Goal: Browse casually

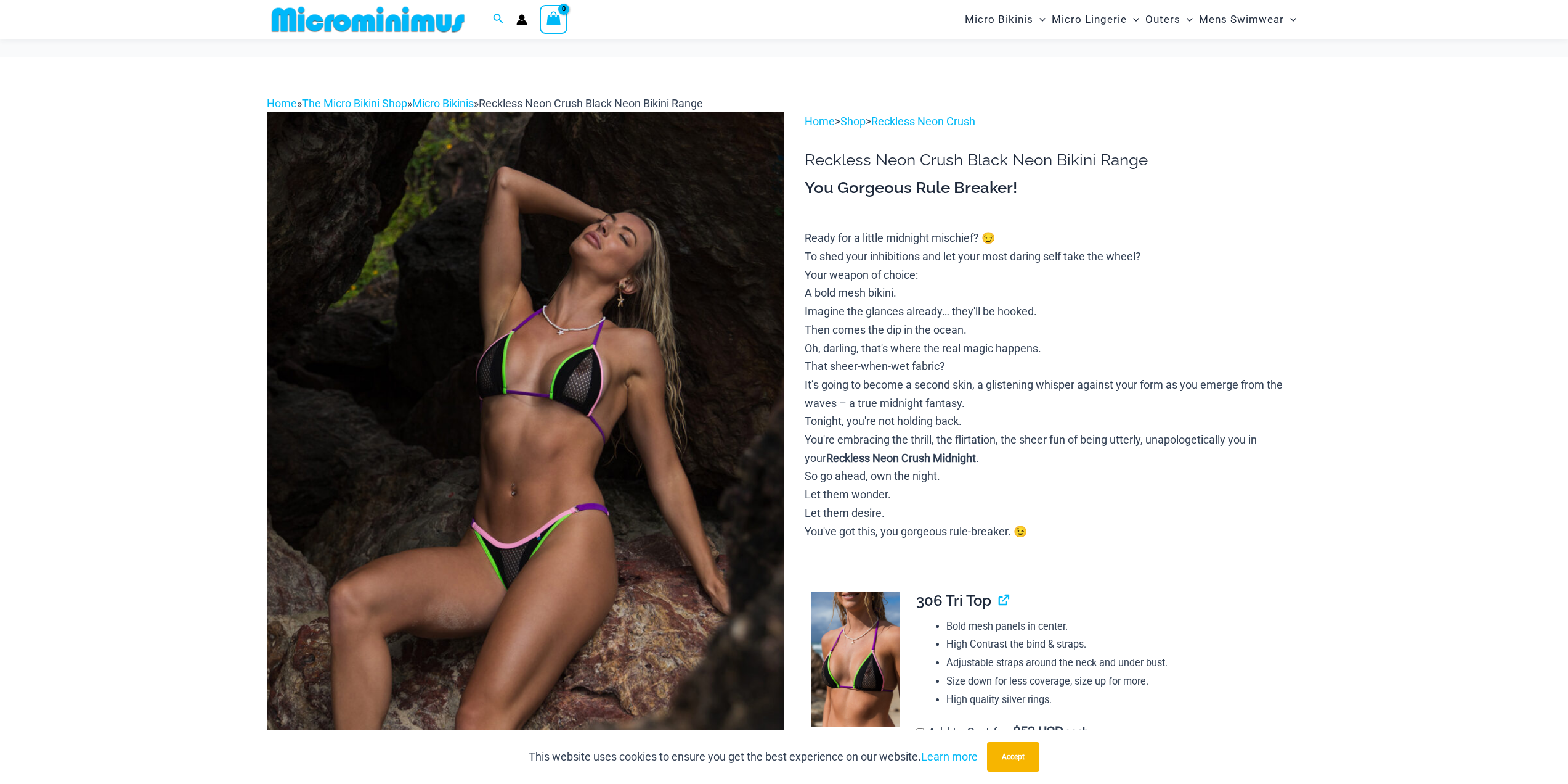
scroll to position [729, 0]
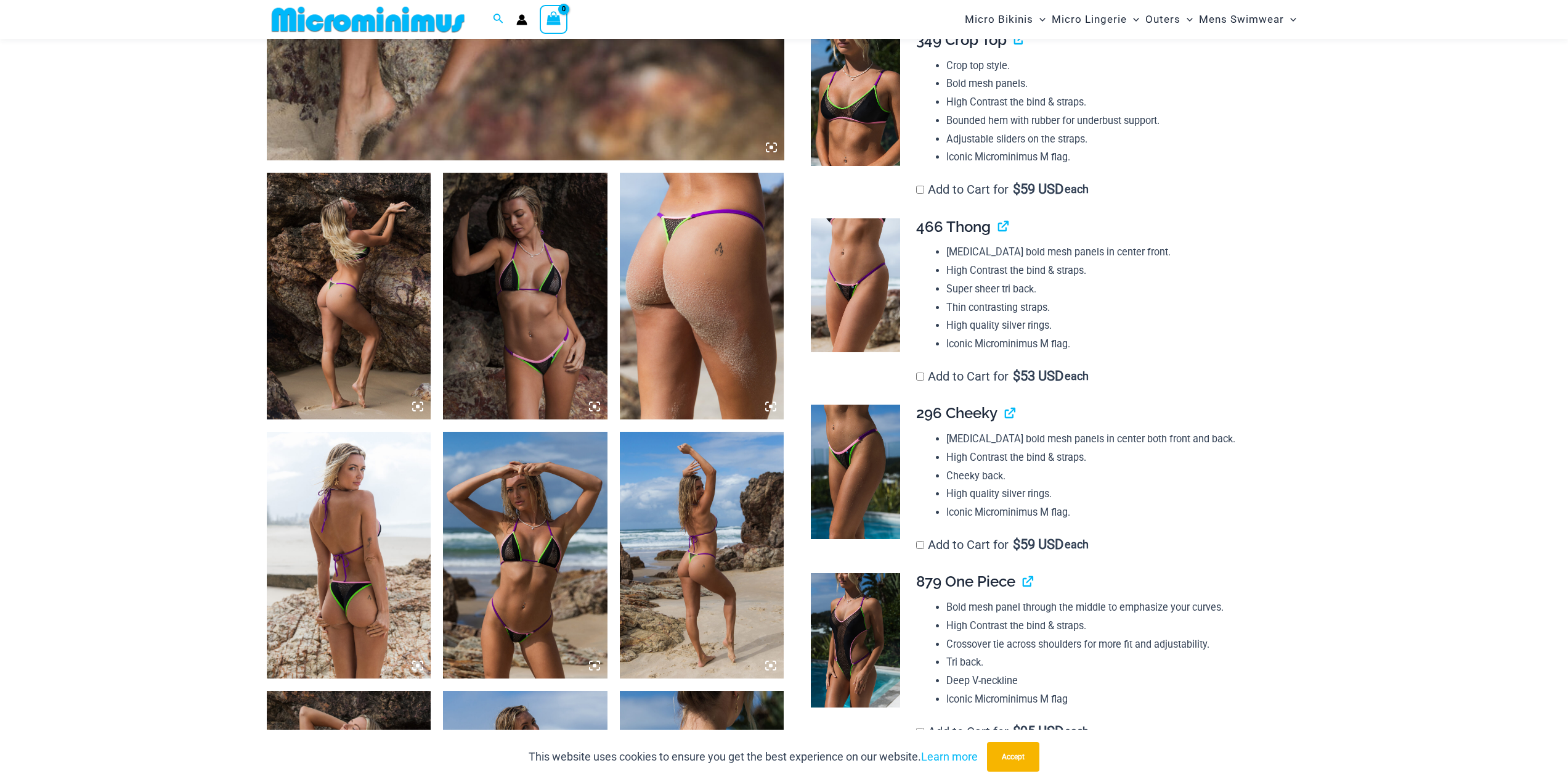
click at [596, 407] on icon at bounding box center [595, 406] width 4 height 4
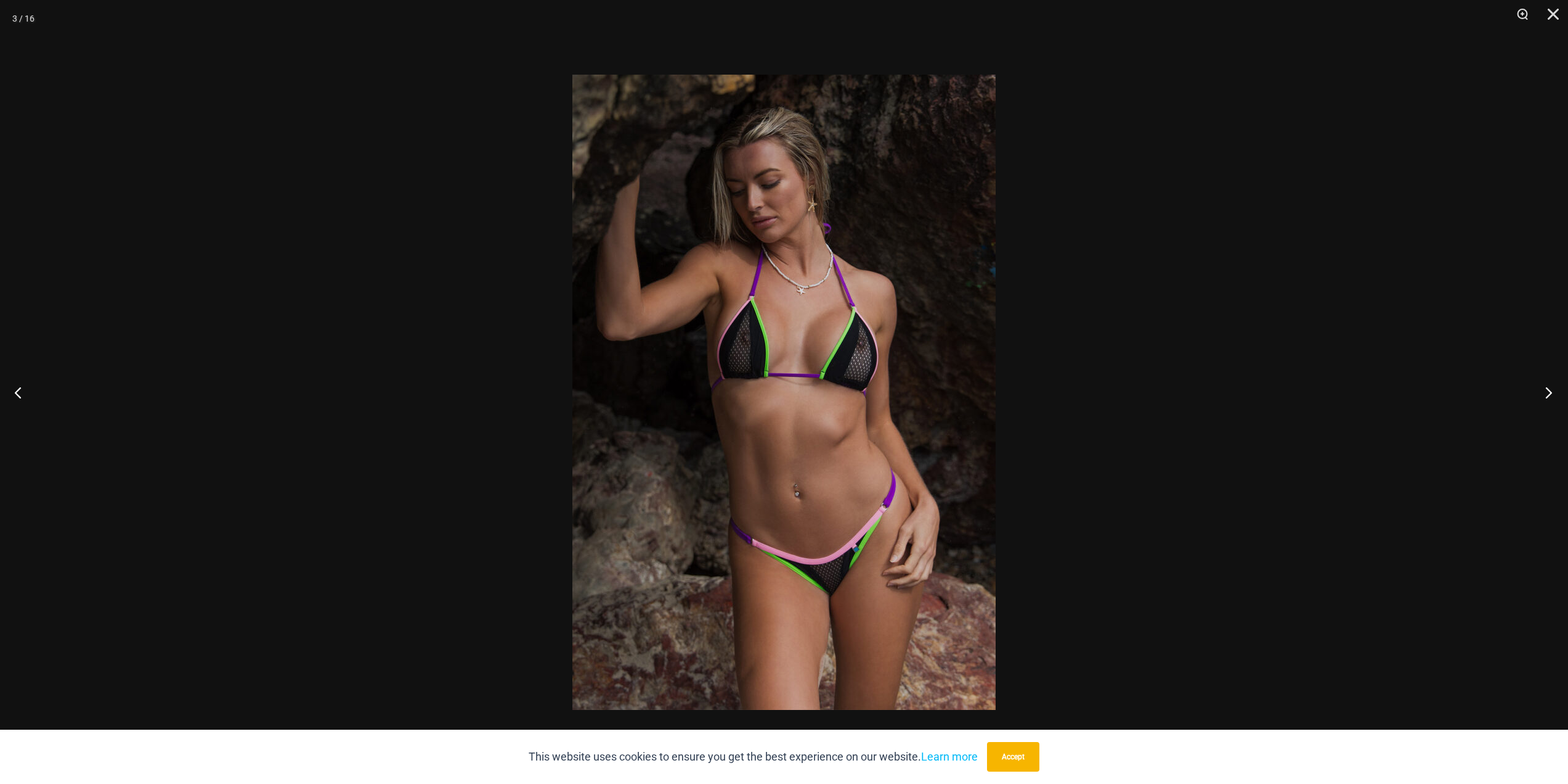
click at [1546, 391] on button "Next" at bounding box center [1545, 392] width 46 height 62
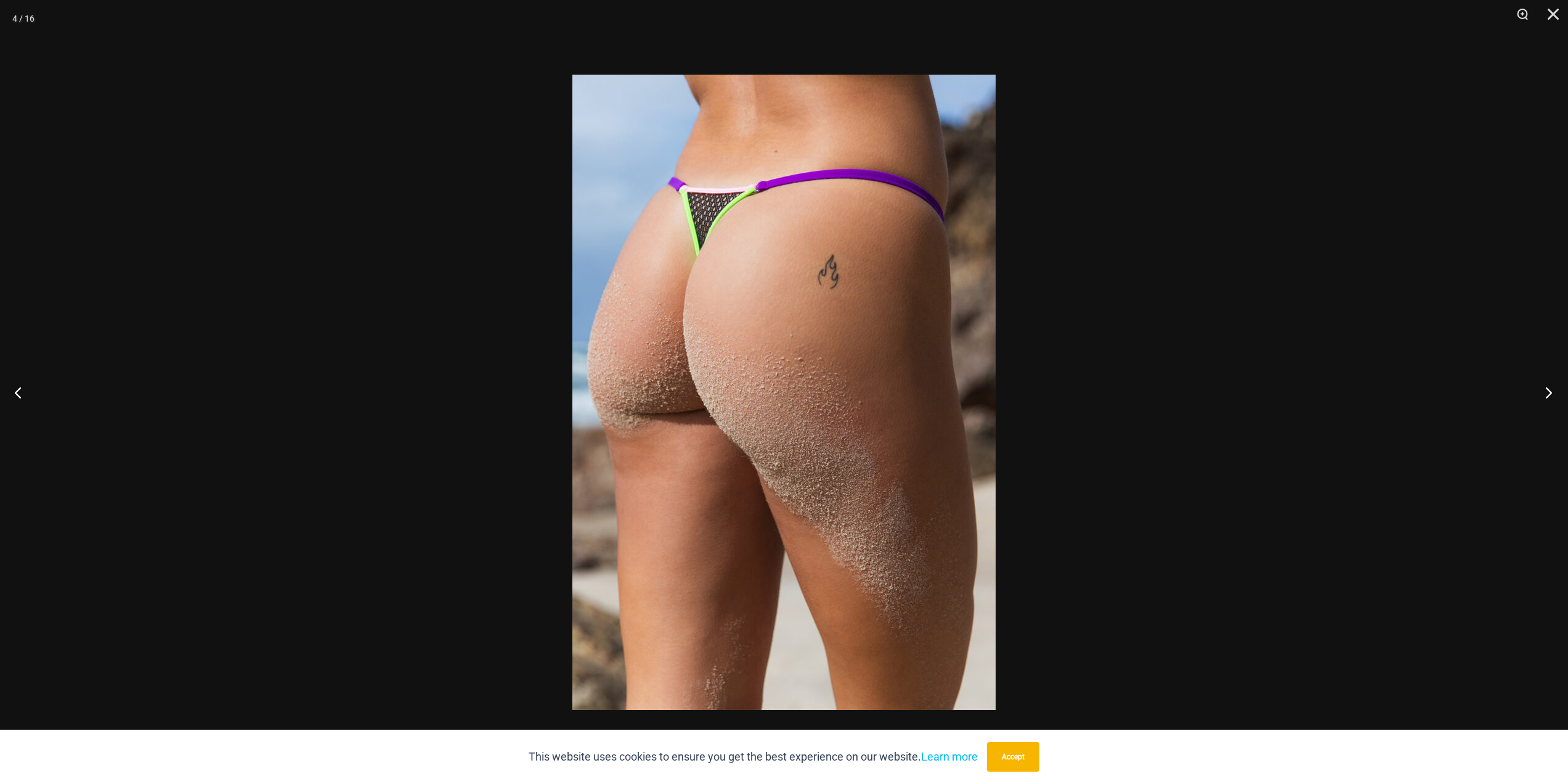
click at [1544, 390] on button "Next" at bounding box center [1545, 392] width 46 height 62
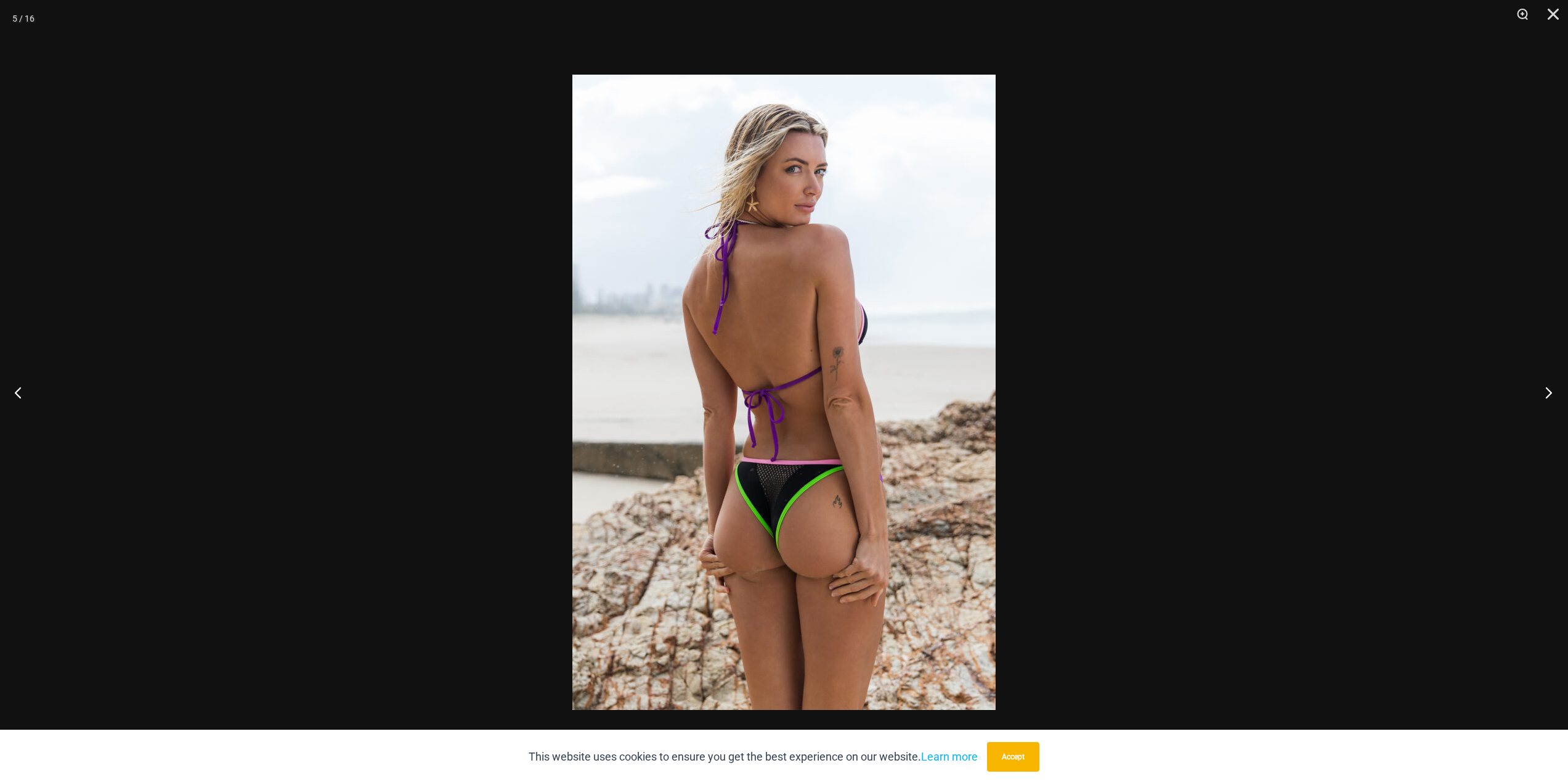
click at [1544, 390] on button "Next" at bounding box center [1545, 392] width 46 height 62
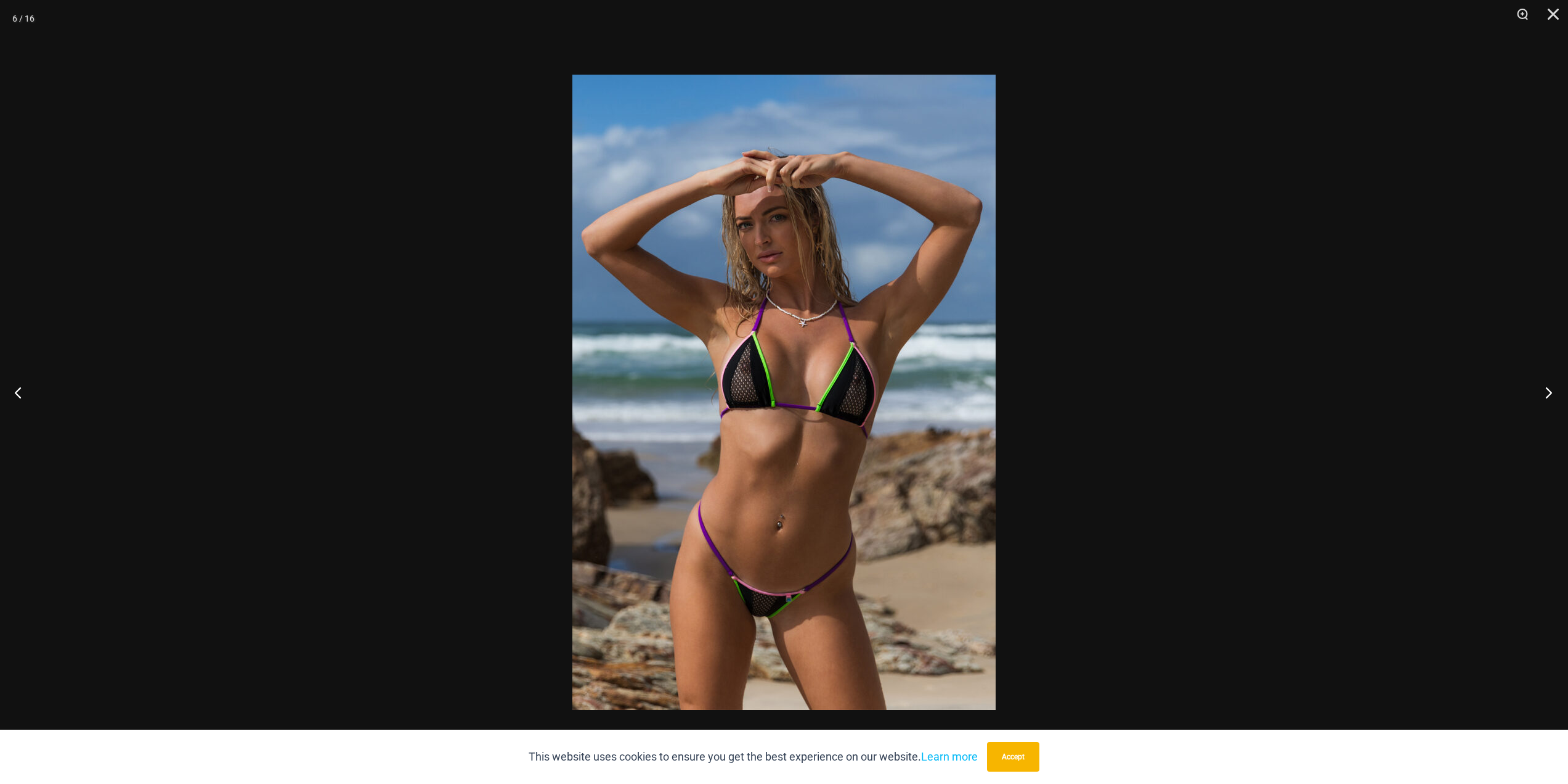
click at [1544, 390] on button "Next" at bounding box center [1545, 392] width 46 height 62
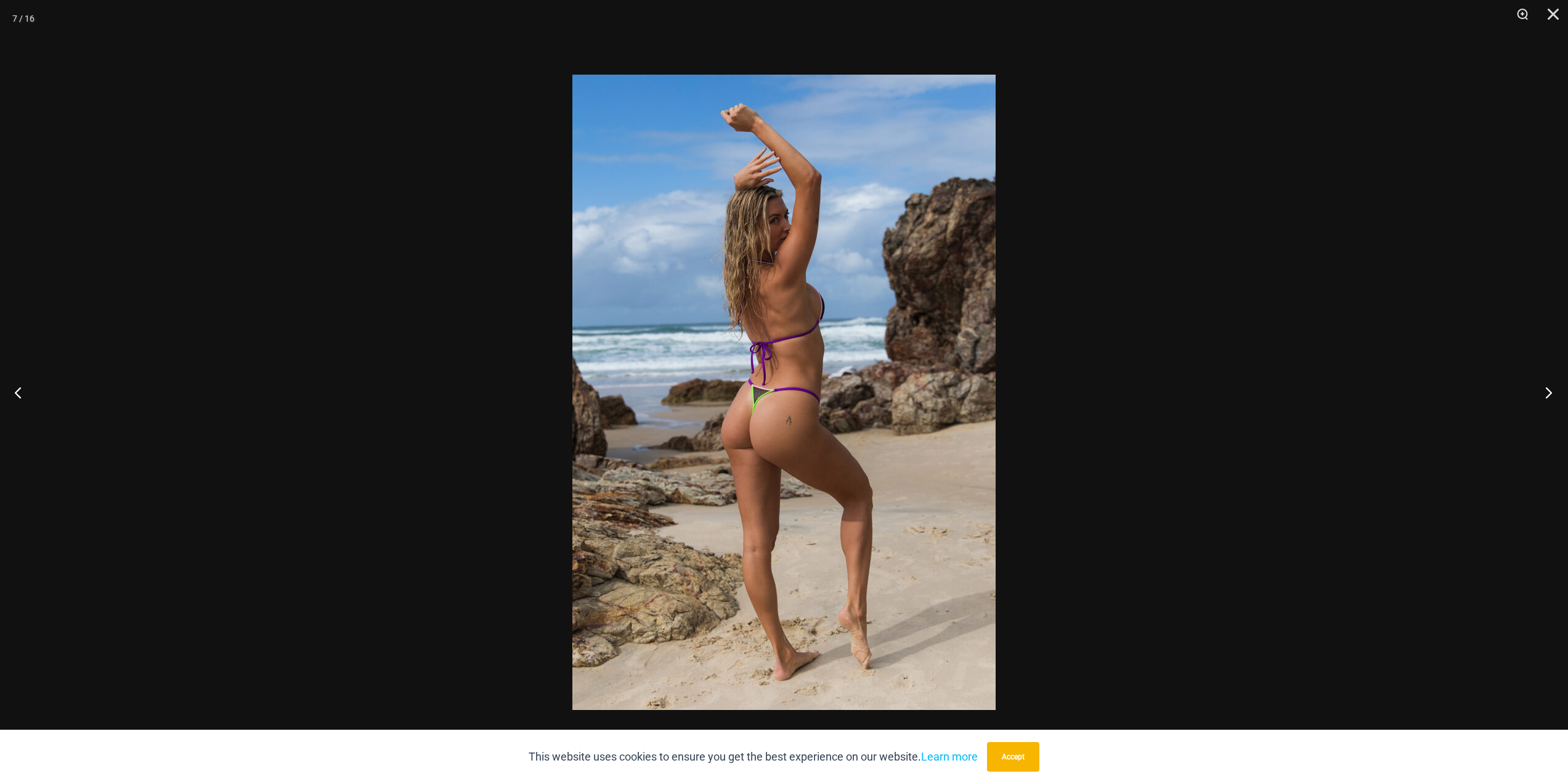
click at [1544, 390] on button "Next" at bounding box center [1545, 392] width 46 height 62
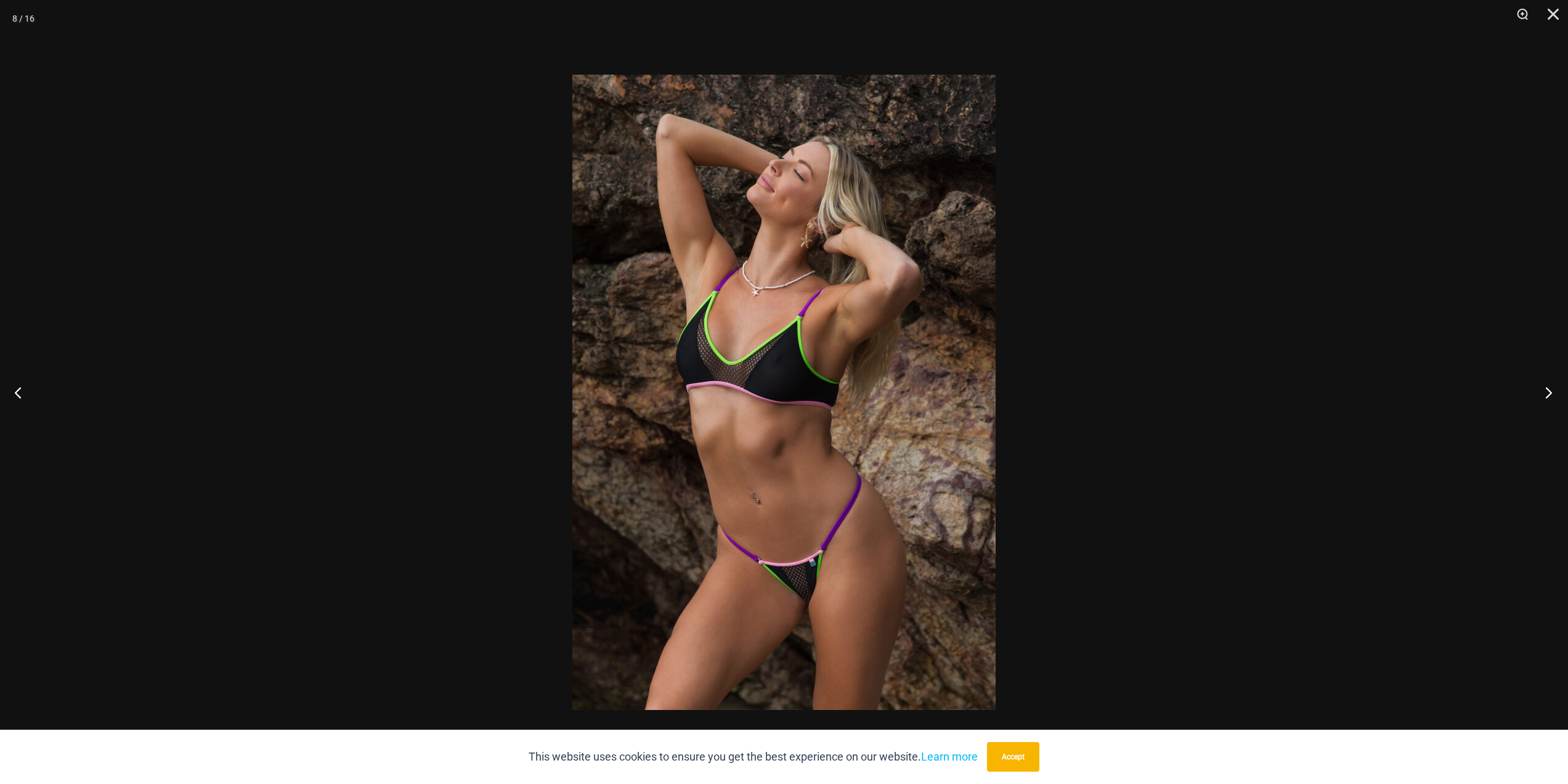
click at [1544, 390] on button "Next" at bounding box center [1545, 392] width 46 height 62
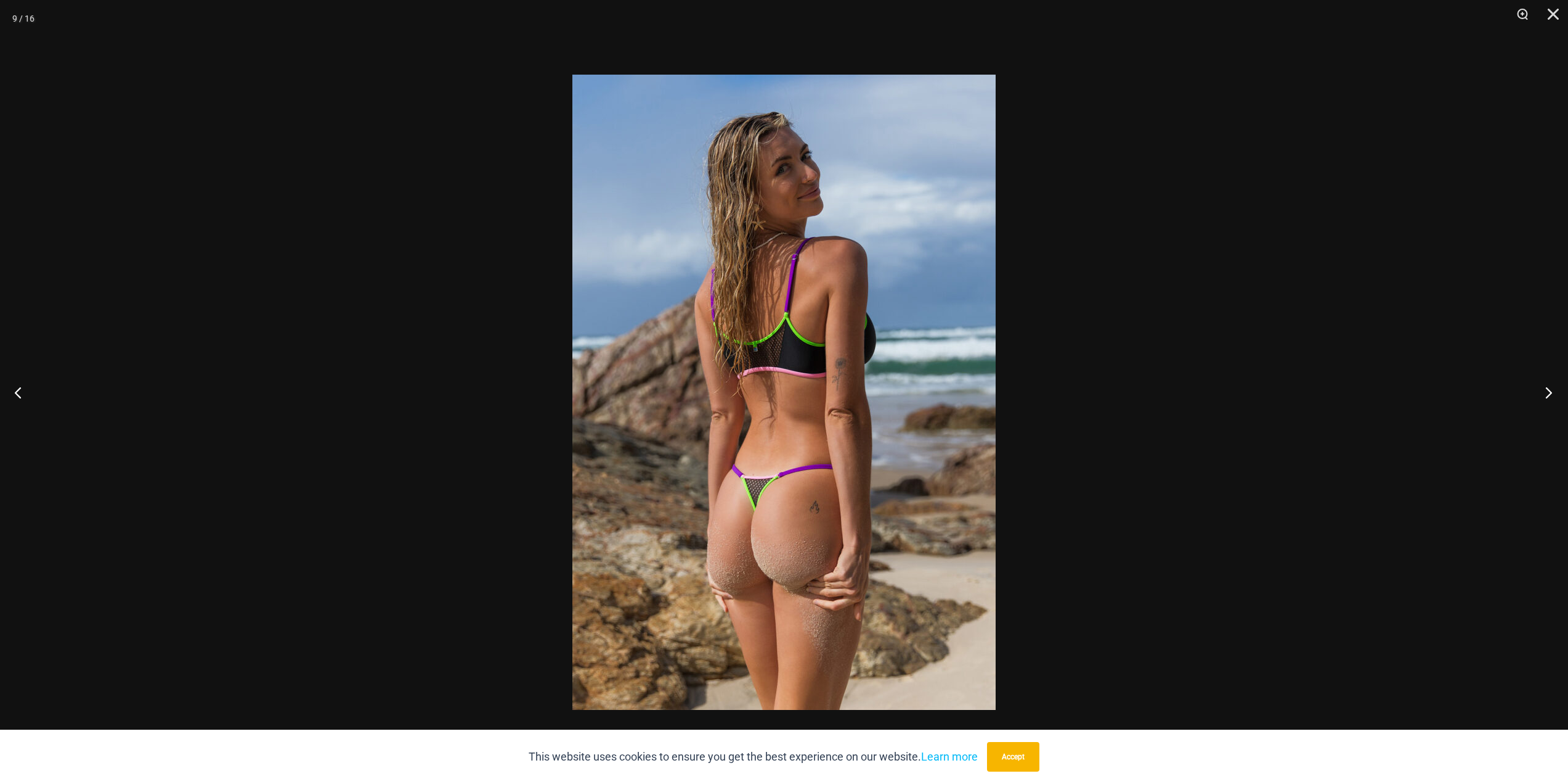
click at [1544, 390] on button "Next" at bounding box center [1545, 392] width 46 height 62
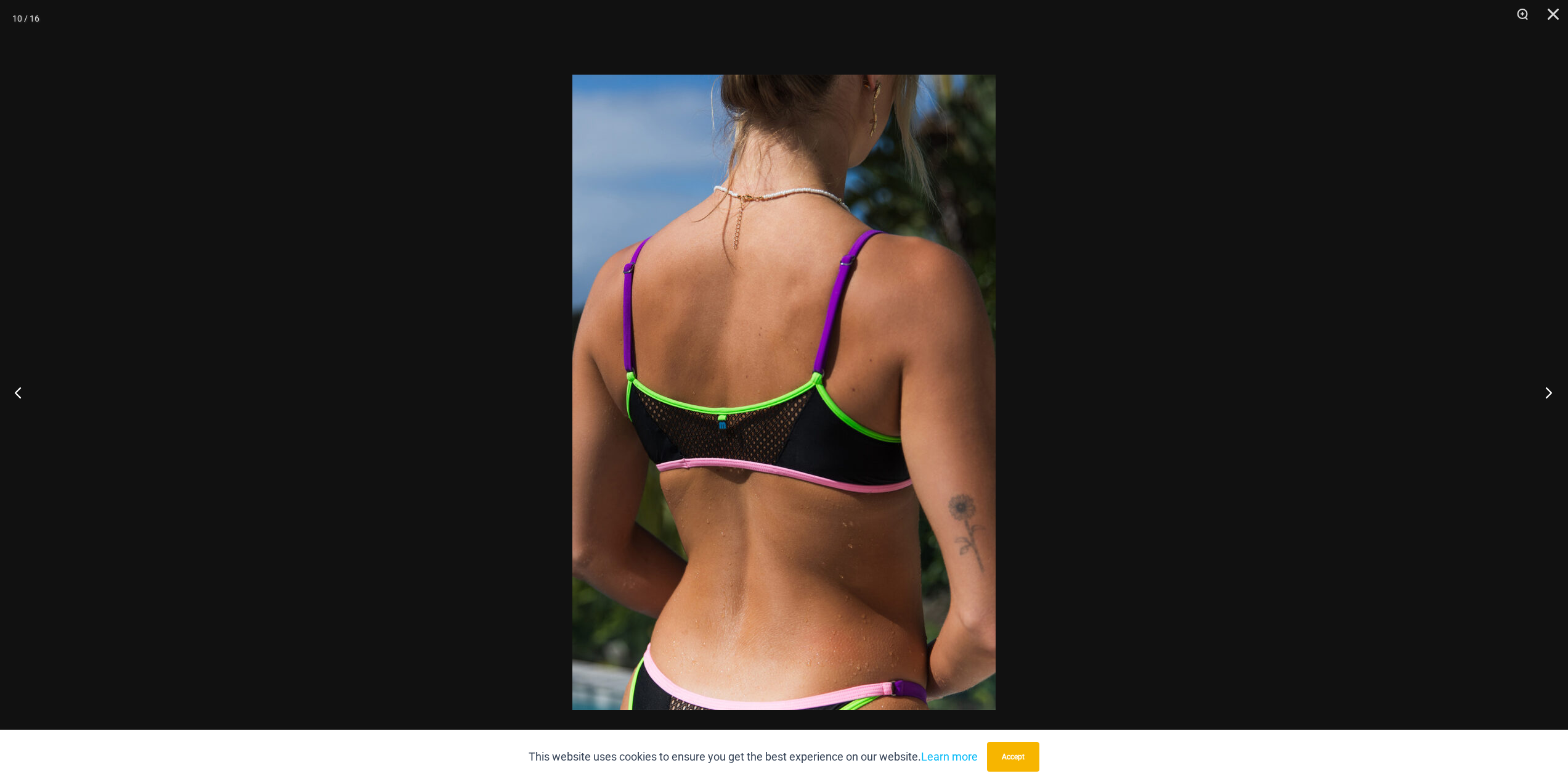
click at [1544, 390] on button "Next" at bounding box center [1545, 392] width 46 height 62
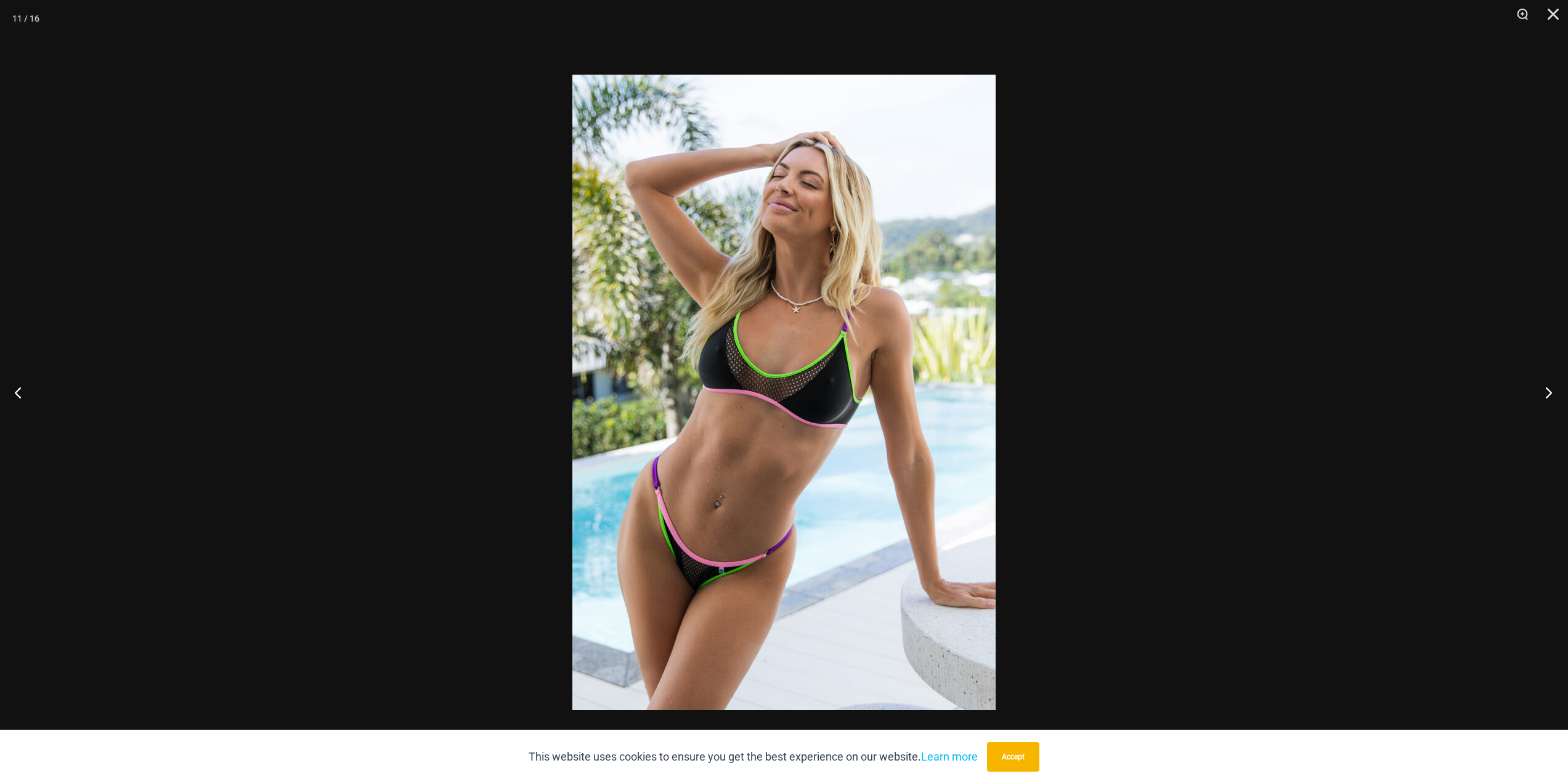
click at [1544, 390] on button "Next" at bounding box center [1545, 392] width 46 height 62
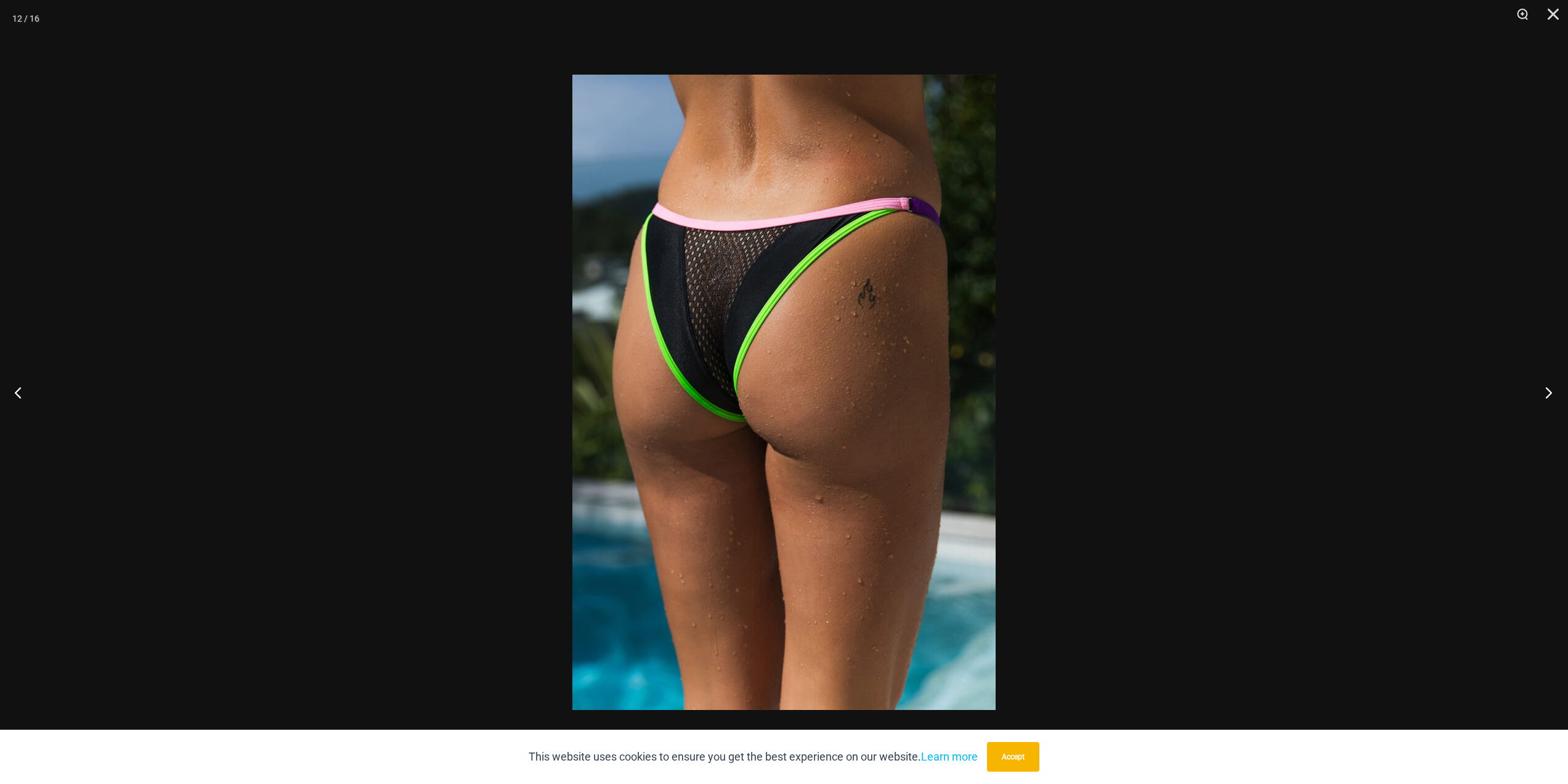
click at [1544, 390] on button "Next" at bounding box center [1545, 392] width 46 height 62
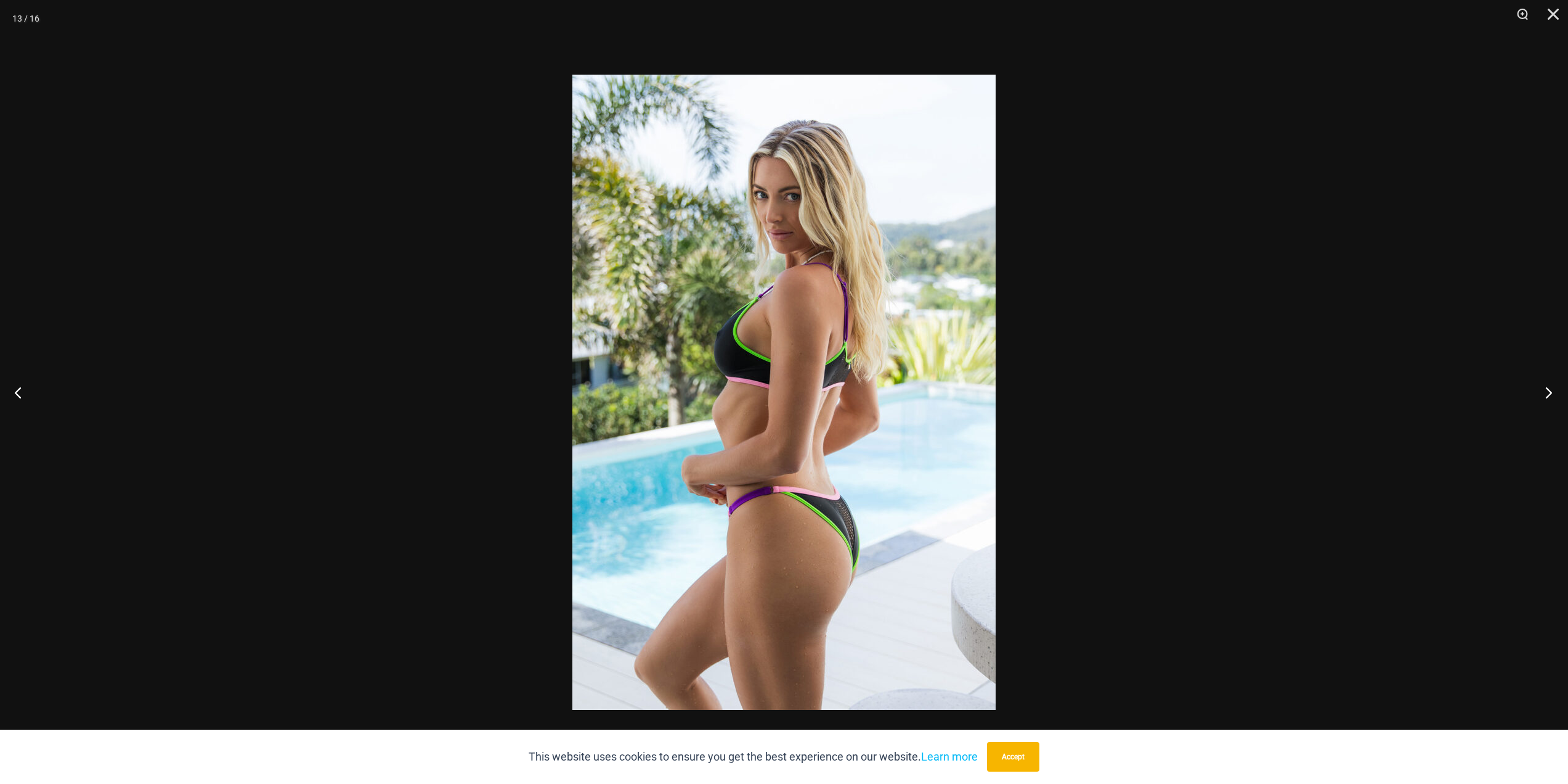
click at [1544, 390] on button "Next" at bounding box center [1545, 392] width 46 height 62
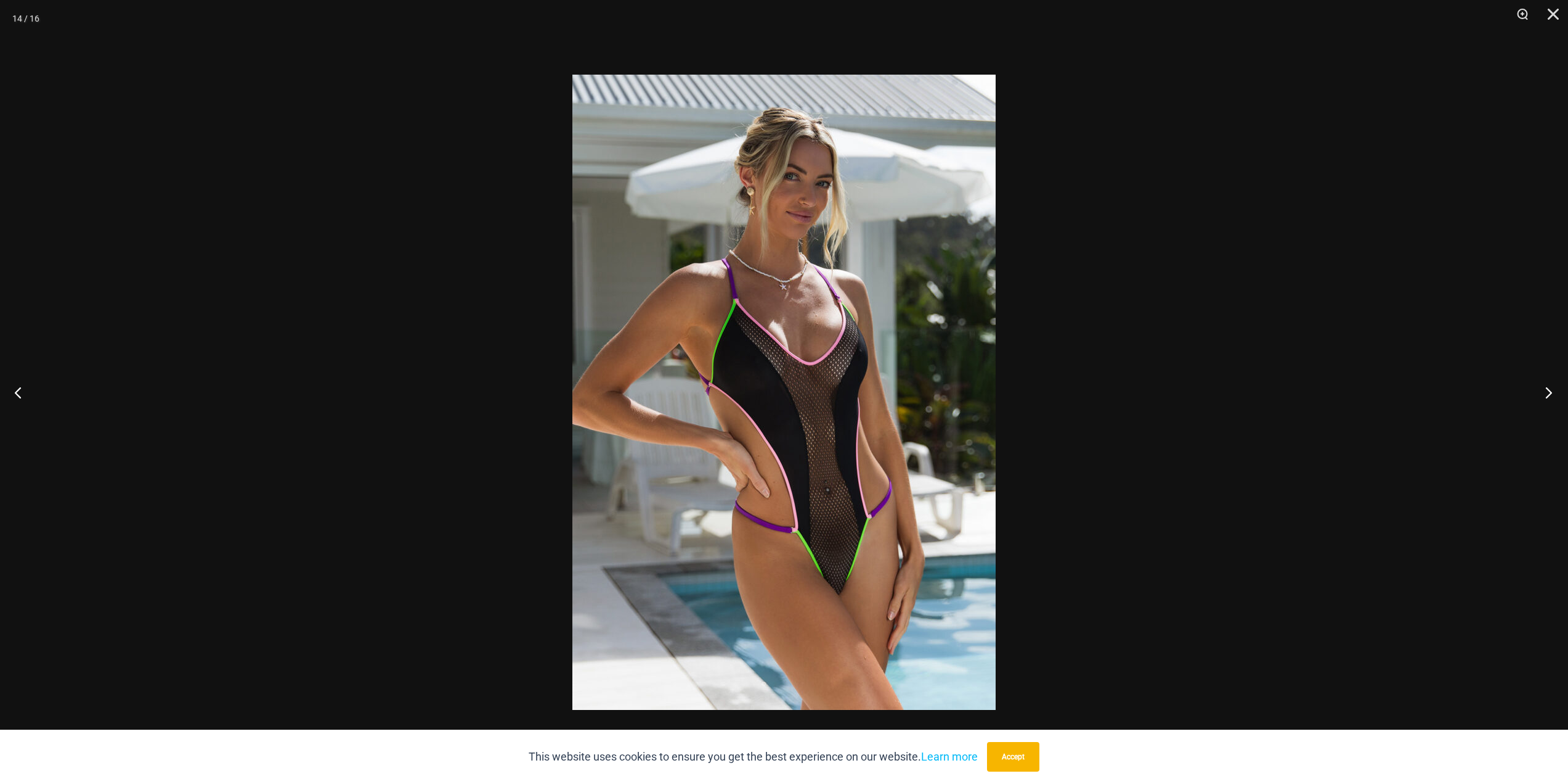
click at [1544, 390] on button "Next" at bounding box center [1545, 392] width 46 height 62
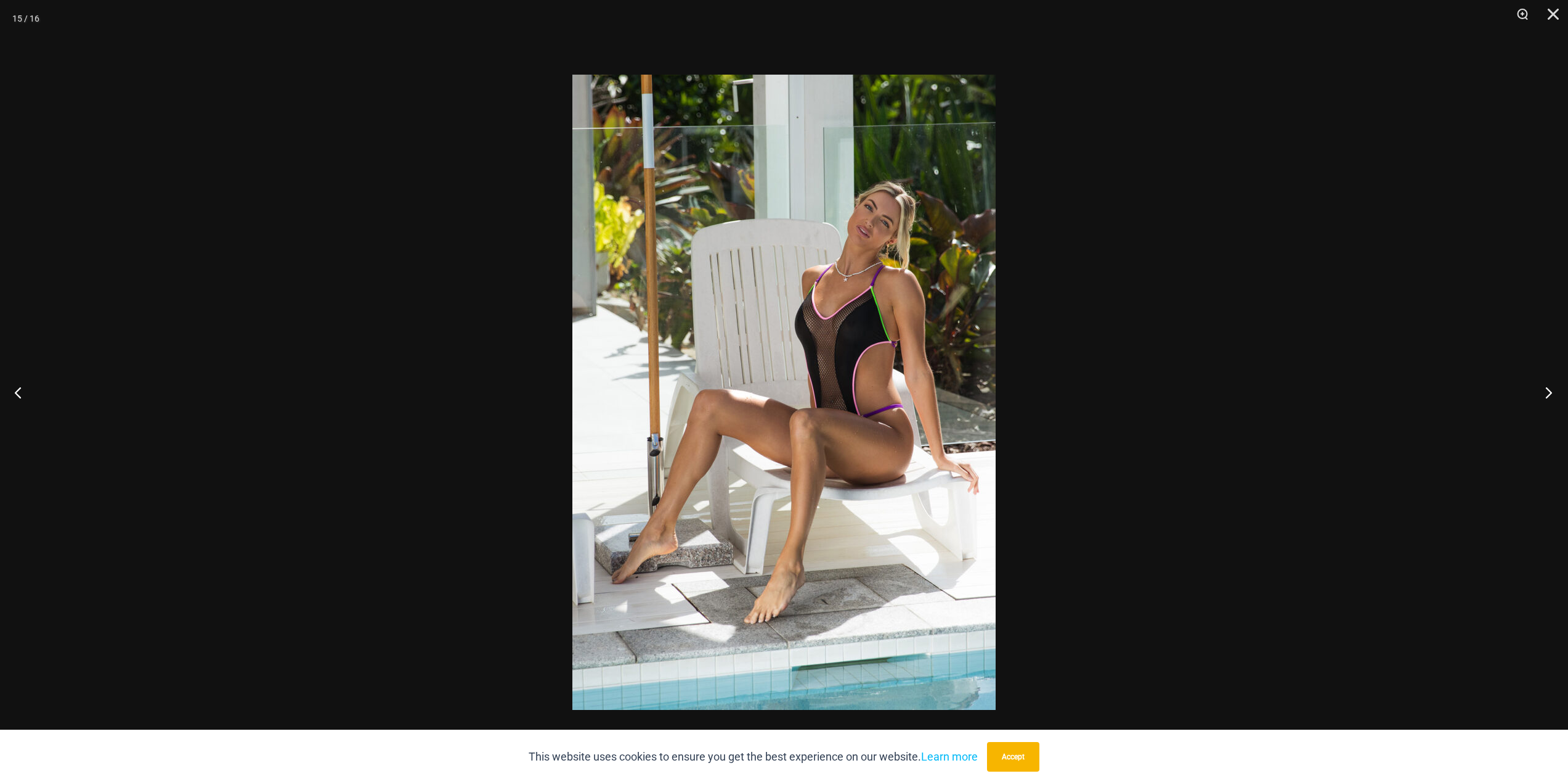
click at [1544, 390] on button "Next" at bounding box center [1545, 392] width 46 height 62
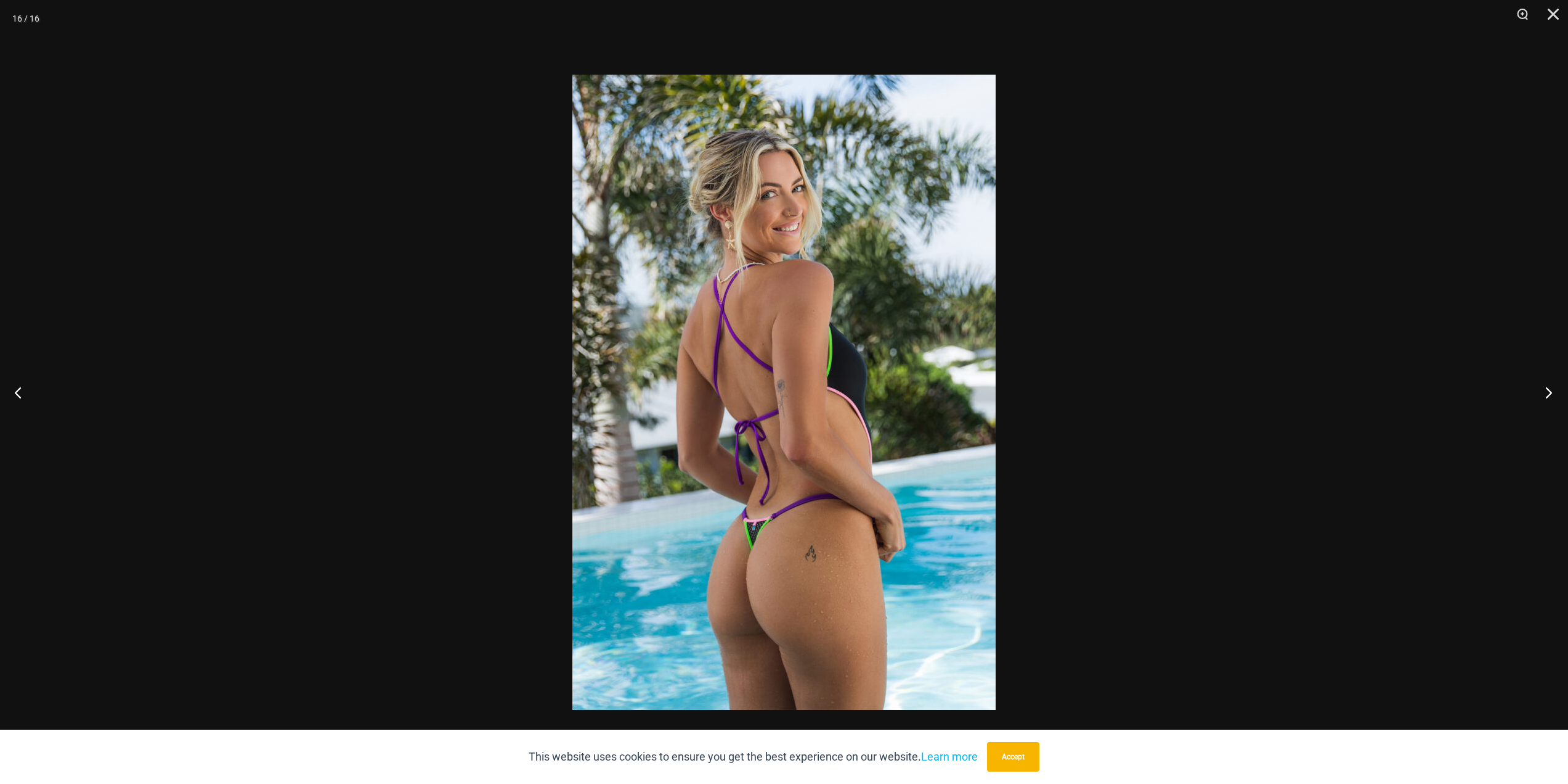
click at [1544, 390] on button "Next" at bounding box center [1545, 392] width 46 height 62
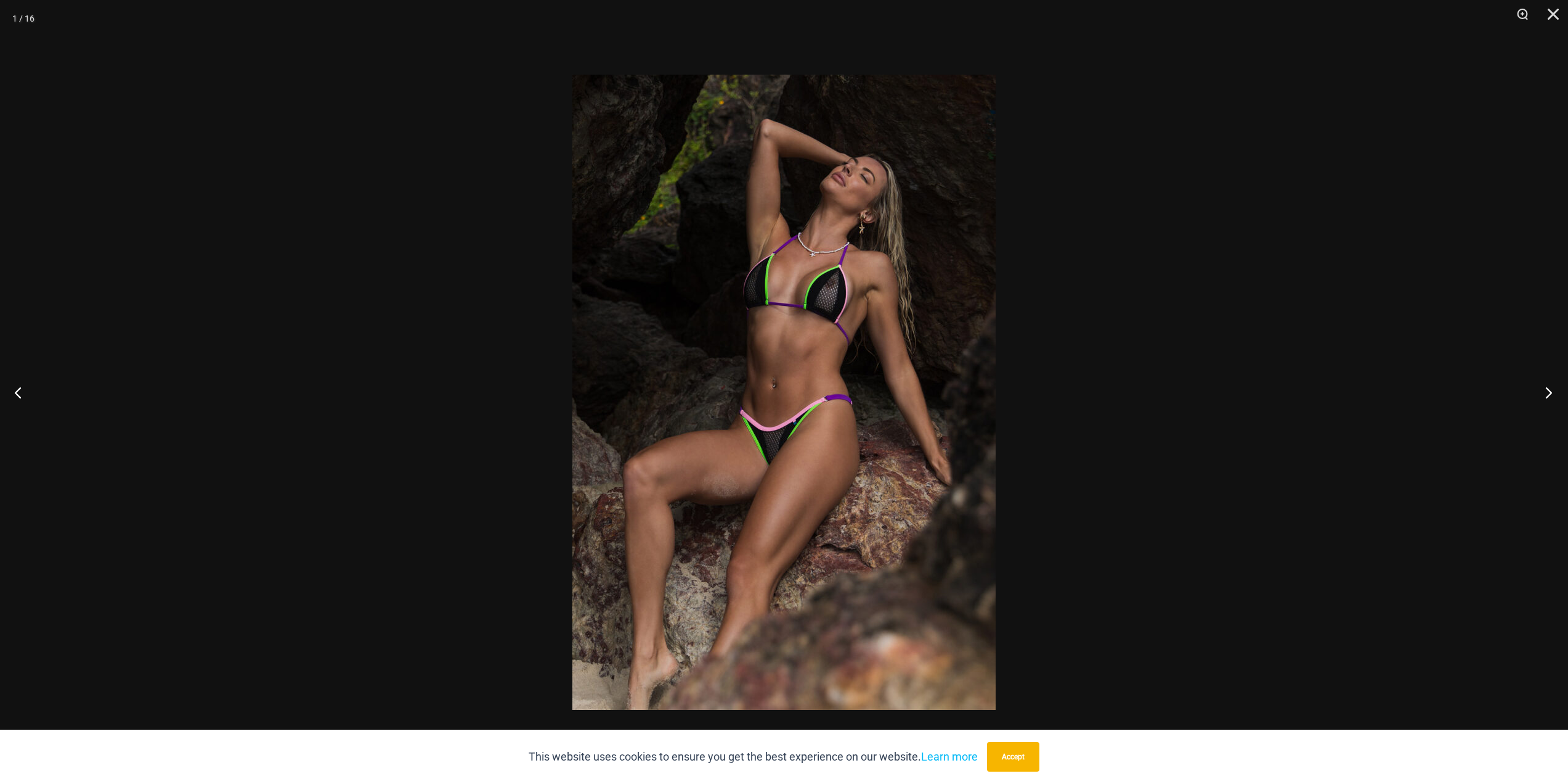
click at [1544, 391] on button "Next" at bounding box center [1545, 392] width 46 height 62
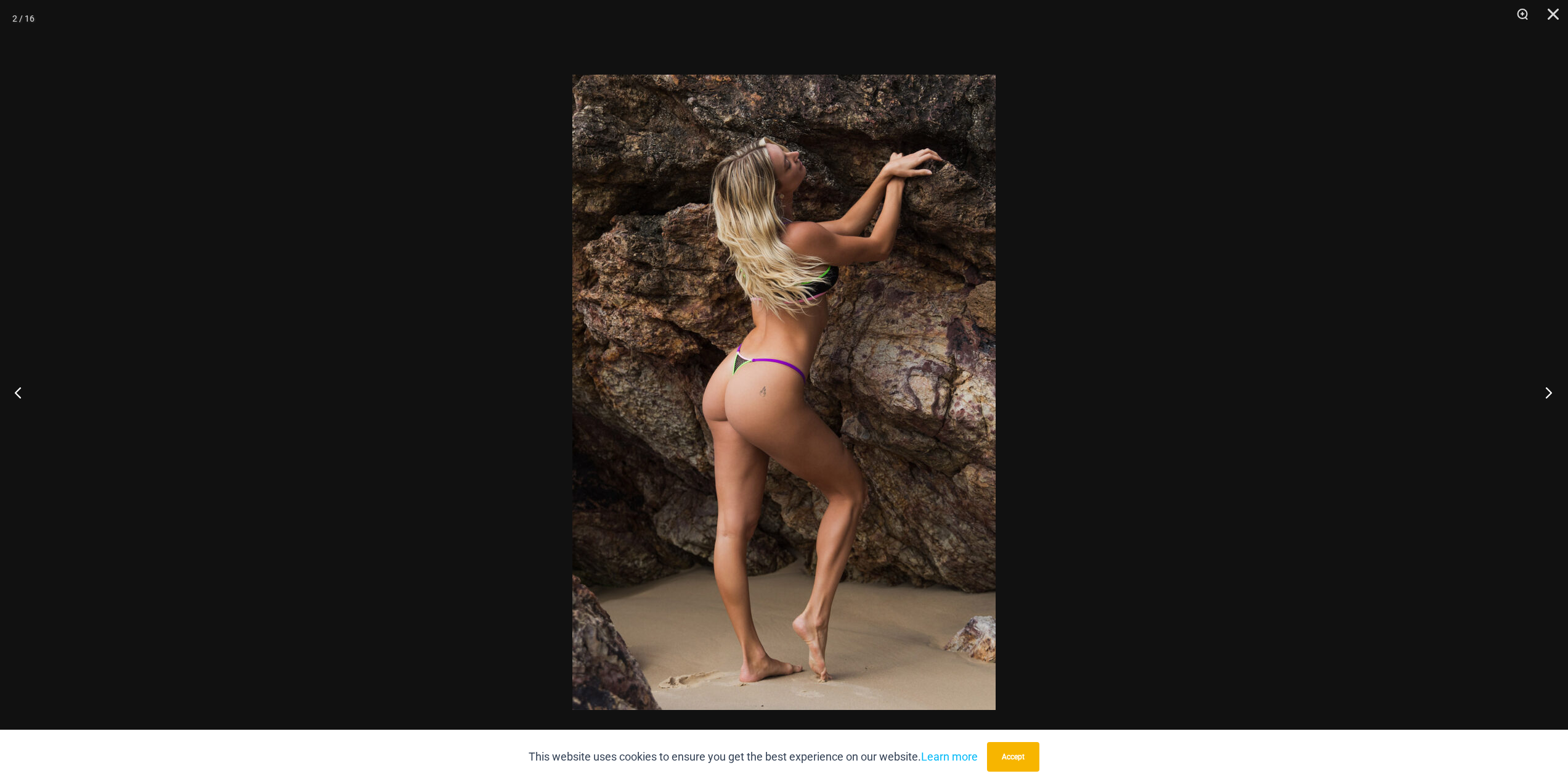
click at [1544, 391] on button "Next" at bounding box center [1545, 392] width 46 height 62
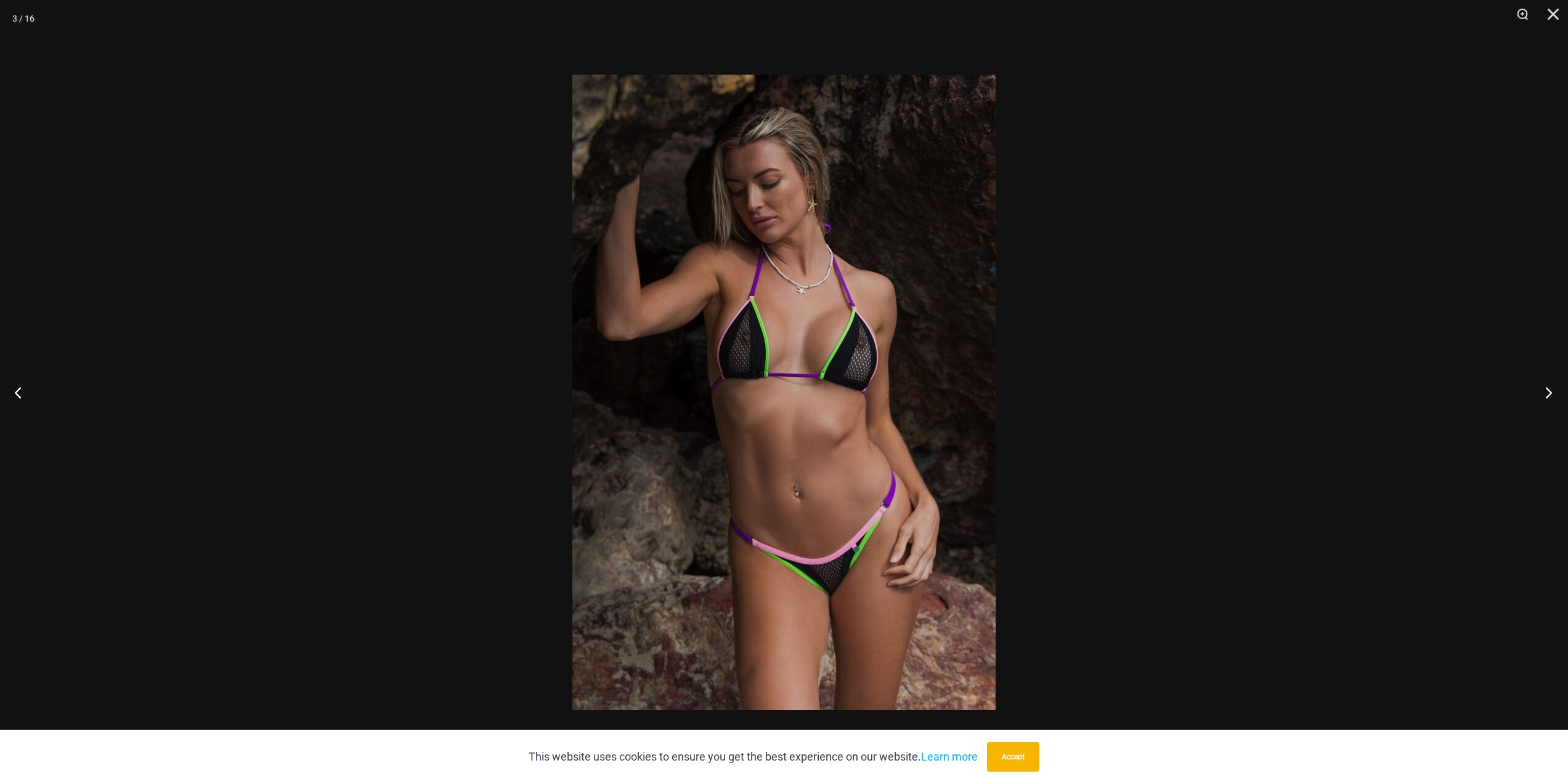
click at [1544, 391] on button "Next" at bounding box center [1545, 392] width 46 height 62
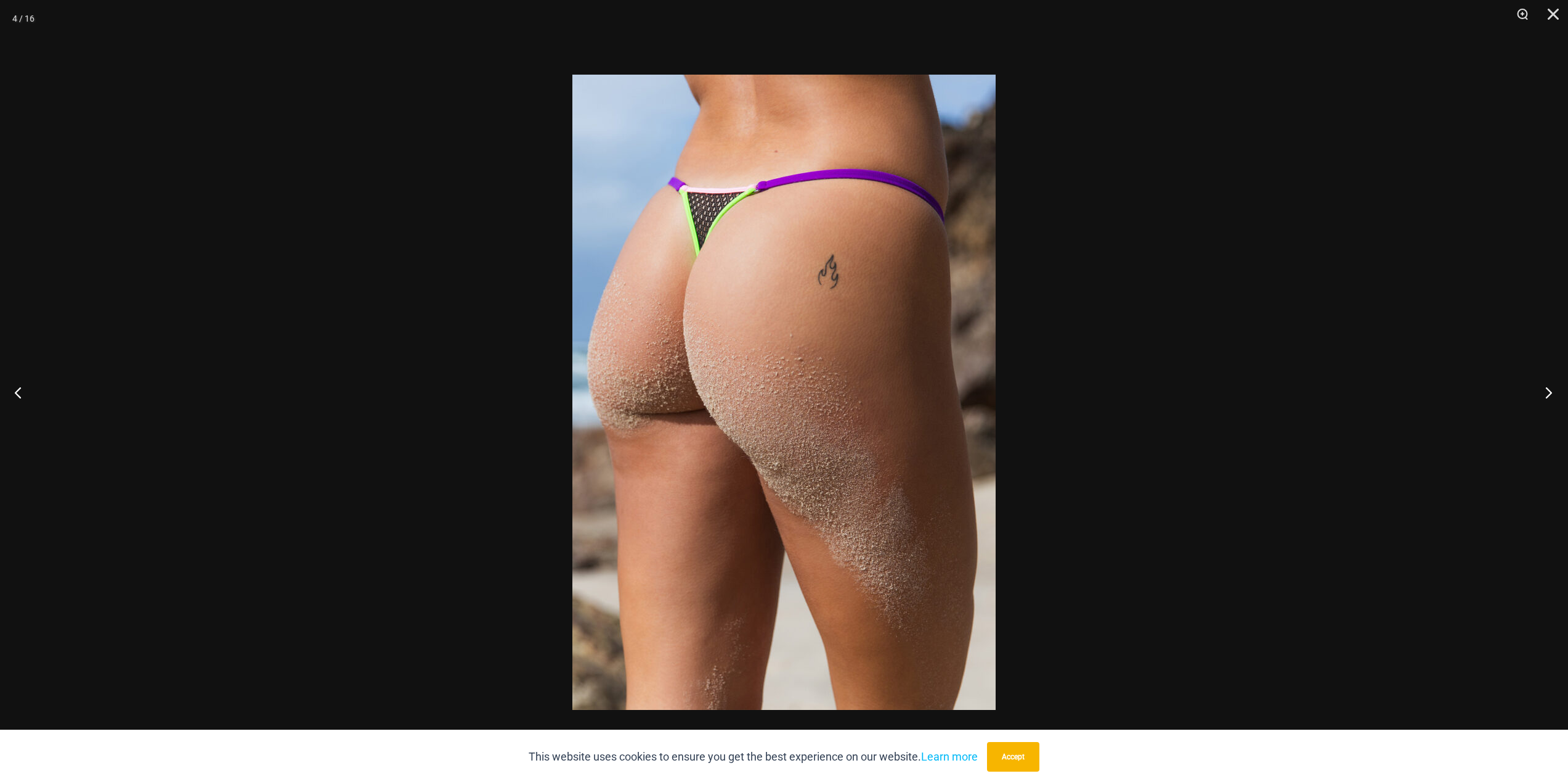
click at [1544, 391] on button "Next" at bounding box center [1545, 392] width 46 height 62
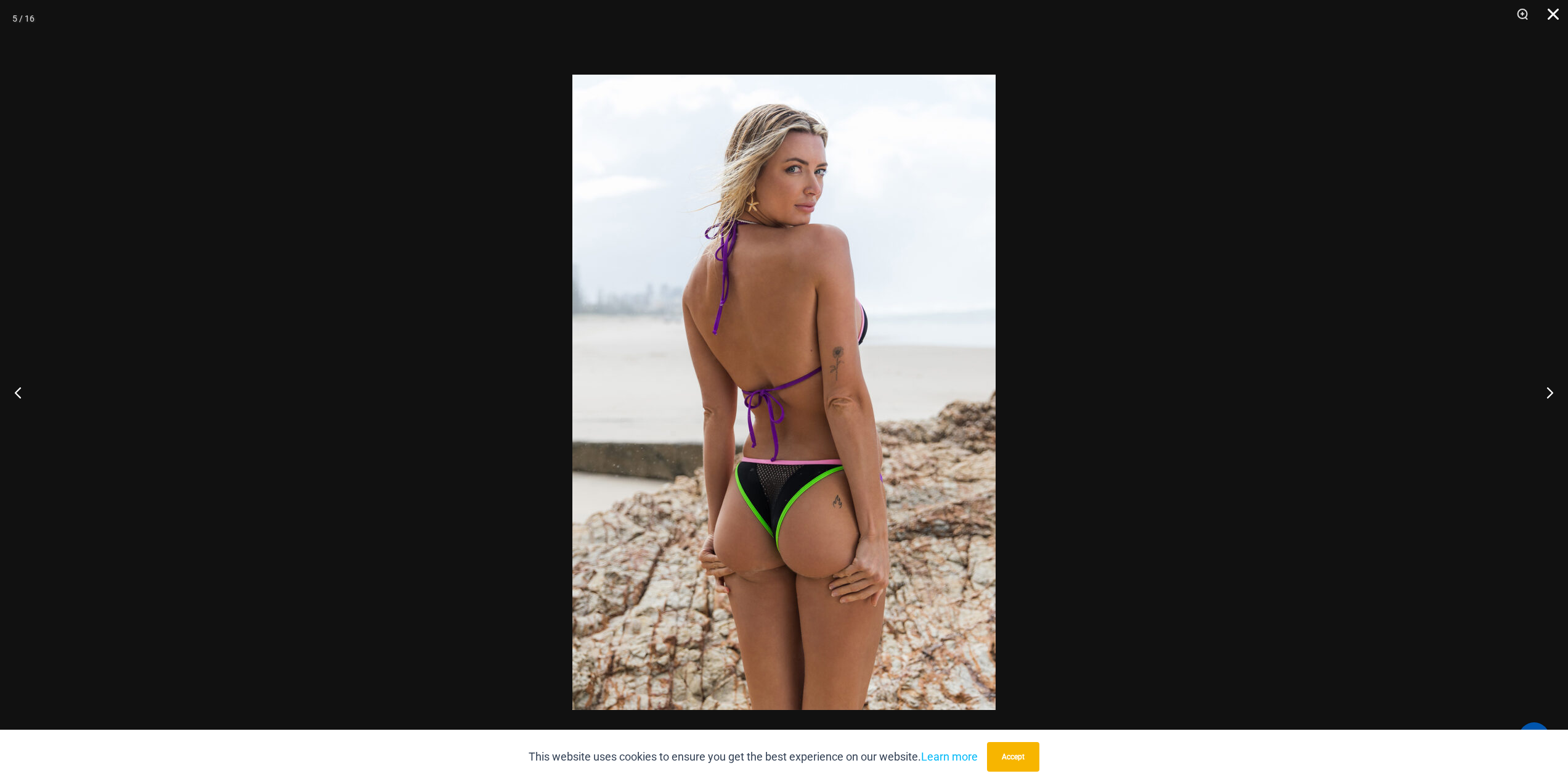
click at [1550, 7] on button "Close" at bounding box center [1548, 18] width 31 height 37
